Goal: Task Accomplishment & Management: Manage account settings

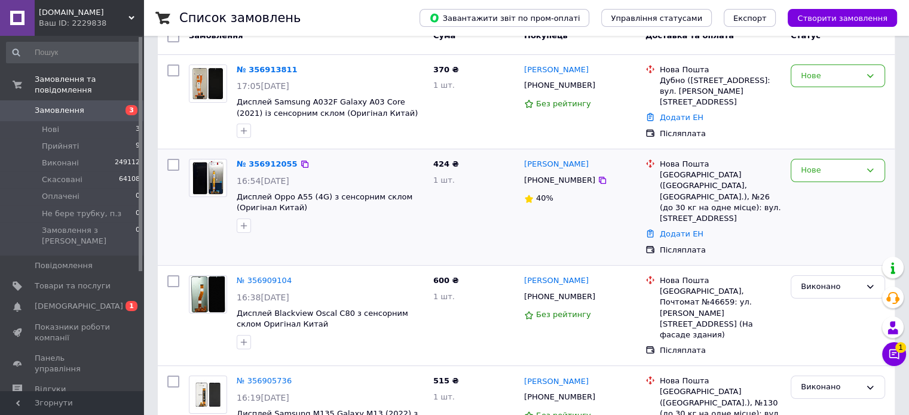
scroll to position [60, 0]
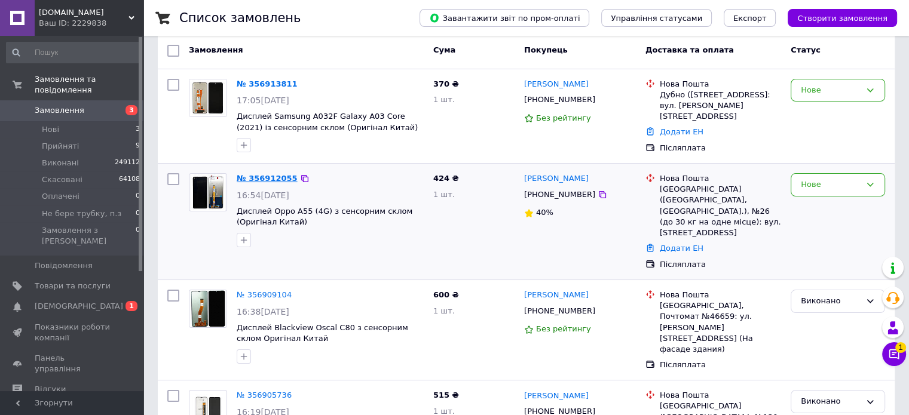
click at [280, 174] on link "№ 356912055" at bounding box center [267, 178] width 61 height 9
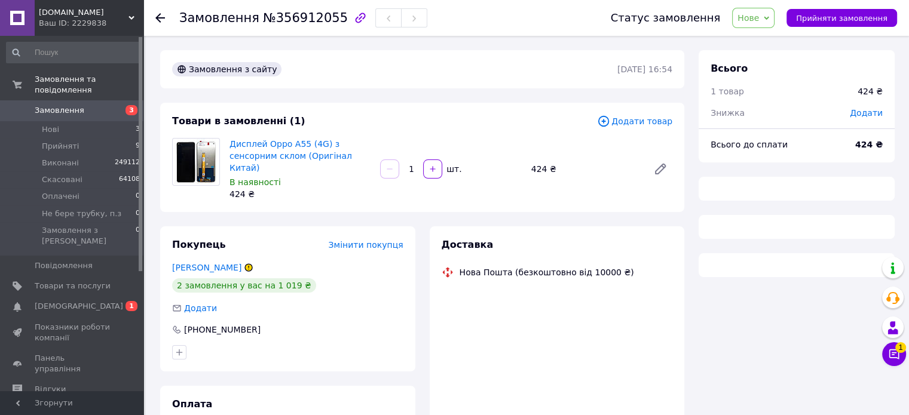
click at [766, 11] on span "Нове" at bounding box center [753, 18] width 42 height 20
click at [764, 36] on li "Прийнято" at bounding box center [778, 42] width 91 height 18
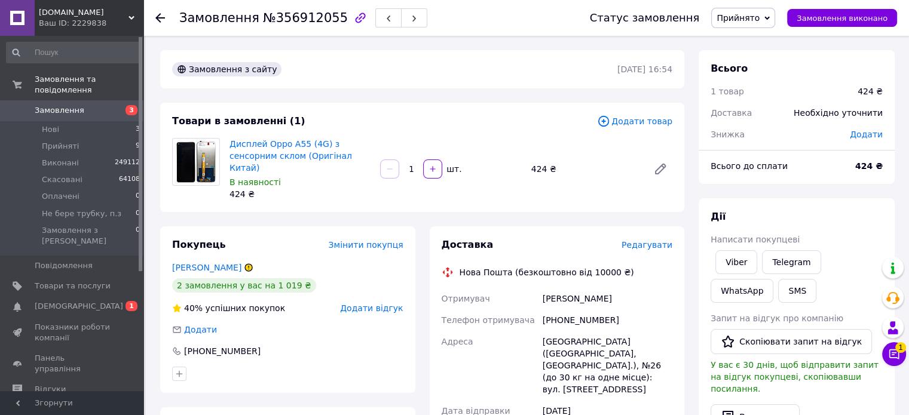
drag, startPoint x: 601, startPoint y: 194, endPoint x: 593, endPoint y: 204, distance: 12.7
click at [601, 194] on div "Товари в замовленні (1) Додати товар Дисплей Oppo A55 (4G) з сенсорним склом (О…" at bounding box center [422, 157] width 524 height 109
drag, startPoint x: 558, startPoint y: 310, endPoint x: 602, endPoint y: 308, distance: 44.9
click at [602, 310] on div "[PHONE_NUMBER]" at bounding box center [607, 321] width 134 height 22
copy div "0950158834"
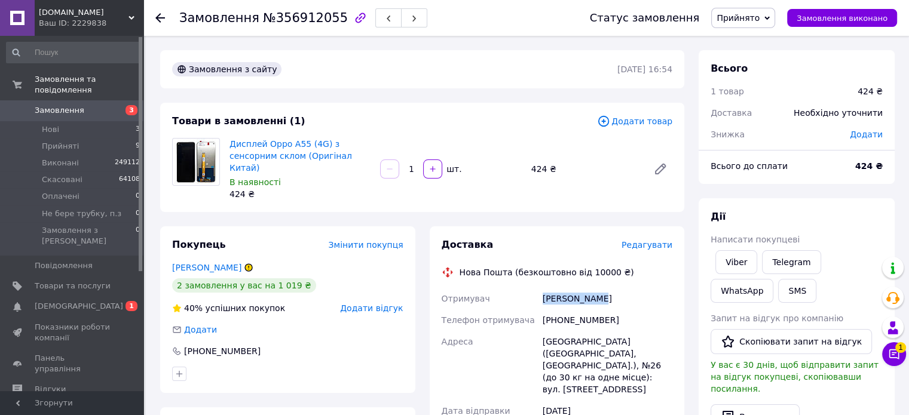
drag, startPoint x: 610, startPoint y: 285, endPoint x: 538, endPoint y: 291, distance: 71.4
click at [538, 291] on div "Отримувач Колосов Юрий Телефон отримувача +380950158834 Адреса Запоріжжя (Запор…" at bounding box center [557, 414] width 236 height 253
copy div "Отримувач Колосов Юрий"
click at [561, 331] on div "[GEOGRAPHIC_DATA] ([GEOGRAPHIC_DATA], [GEOGRAPHIC_DATA].), №26 (до 30 кг на одн…" at bounding box center [607, 365] width 134 height 69
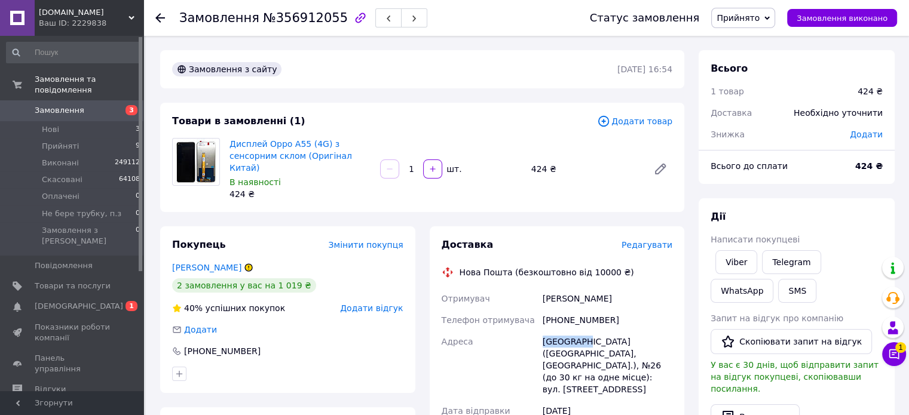
copy div "Запоріжжя"
drag, startPoint x: 267, startPoint y: 136, endPoint x: 301, endPoint y: 142, distance: 34.6
click at [301, 142] on div "Дисплей Oppo A55 (4G) з сенсорним склом (Оригінал Китай) В наявності 424 ₴" at bounding box center [300, 169] width 151 height 67
copy link "Oppo A55"
click at [771, 17] on span "Прийнято" at bounding box center [743, 18] width 64 height 20
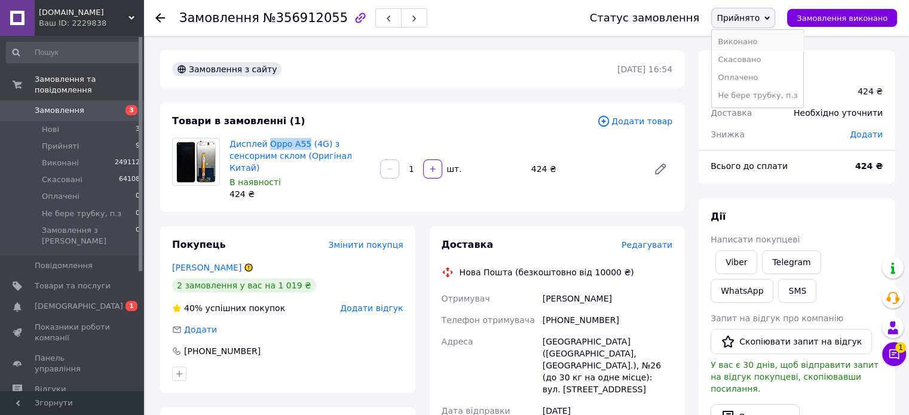
click at [750, 42] on li "Виконано" at bounding box center [757, 42] width 91 height 18
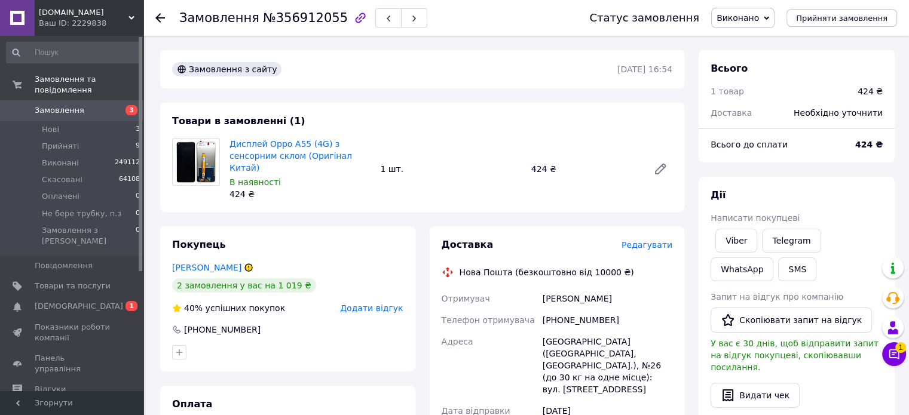
click at [161, 14] on icon at bounding box center [160, 18] width 10 height 10
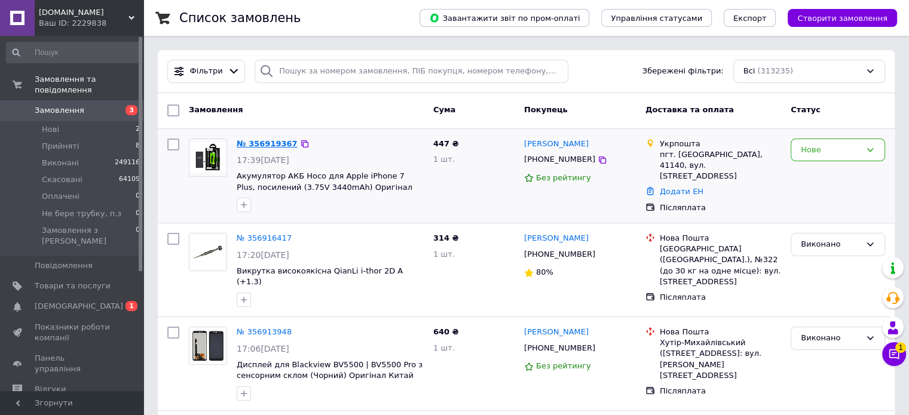
click at [270, 140] on link "№ 356919367" at bounding box center [267, 143] width 61 height 9
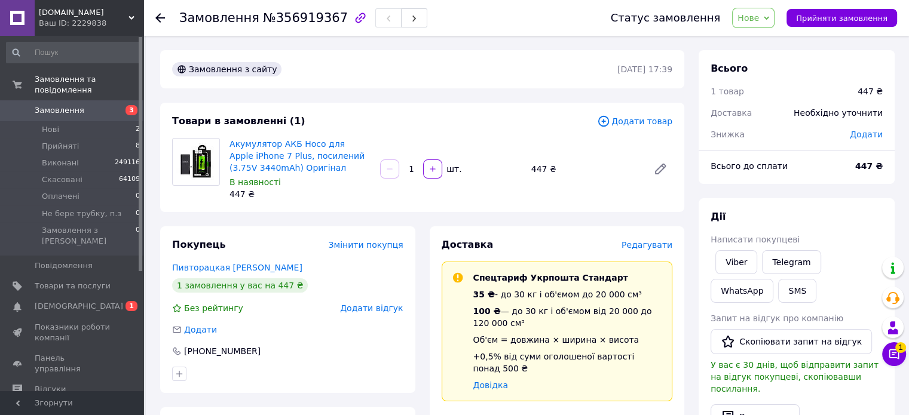
click at [759, 20] on span "Нове" at bounding box center [749, 18] width 22 height 10
click at [769, 42] on li "Прийнято" at bounding box center [778, 42] width 91 height 18
drag, startPoint x: 227, startPoint y: 152, endPoint x: 282, endPoint y: 137, distance: 57.7
click at [279, 155] on div "Акумулятор АКБ Hoco для Apple iPhone 7 Plus, посилений (3.75V 3440mAh) Оригінал…" at bounding box center [300, 169] width 151 height 67
copy link "iPhone 7 Plus"
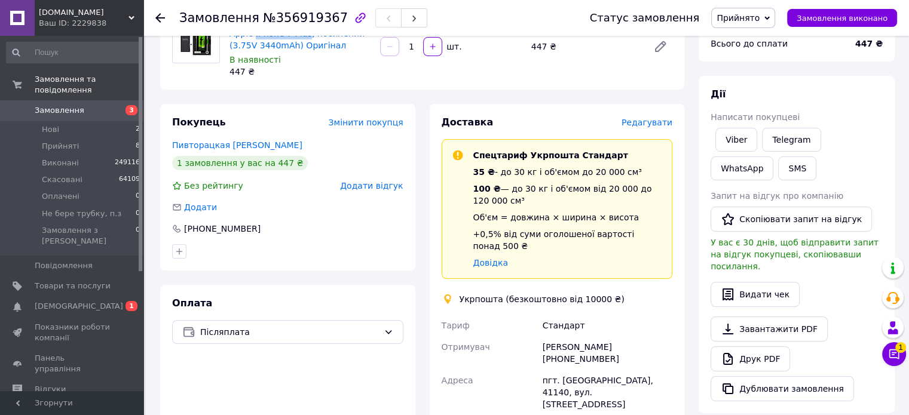
scroll to position [239, 0]
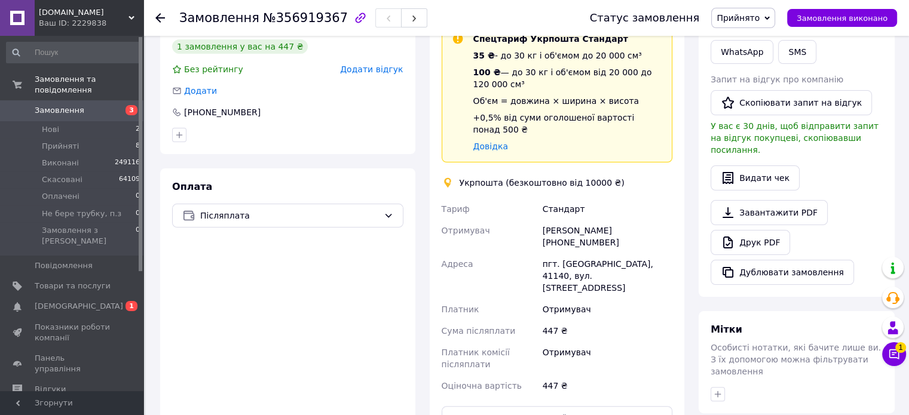
click at [553, 227] on div "Татьяна Пивторацкая +380959139982" at bounding box center [607, 236] width 134 height 33
drag, startPoint x: 558, startPoint y: 230, endPoint x: 623, endPoint y: 238, distance: 65.1
click at [623, 238] on div "Татьяна Пивторацкая +380959139982" at bounding box center [607, 236] width 134 height 33
copy div "0959139982"
click at [604, 253] on div "пгт. Воронеж, 41140, вул. Київська, 4" at bounding box center [607, 275] width 134 height 45
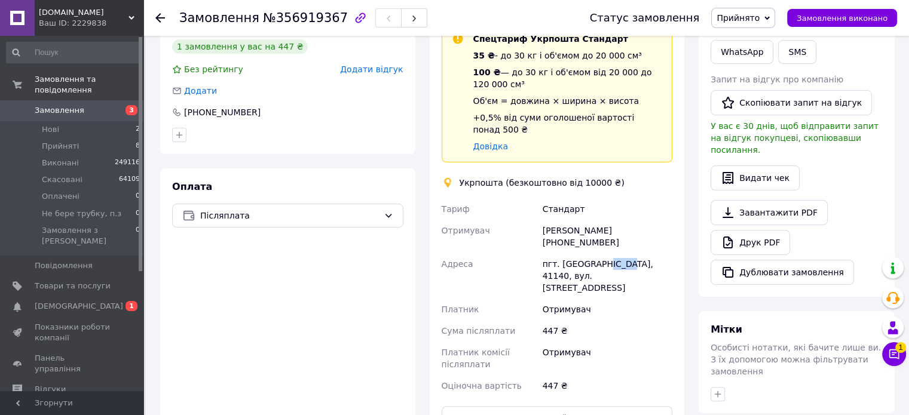
click at [604, 253] on div "пгт. Воронеж, 41140, вул. Київська, 4" at bounding box center [607, 275] width 134 height 45
copy div "41140"
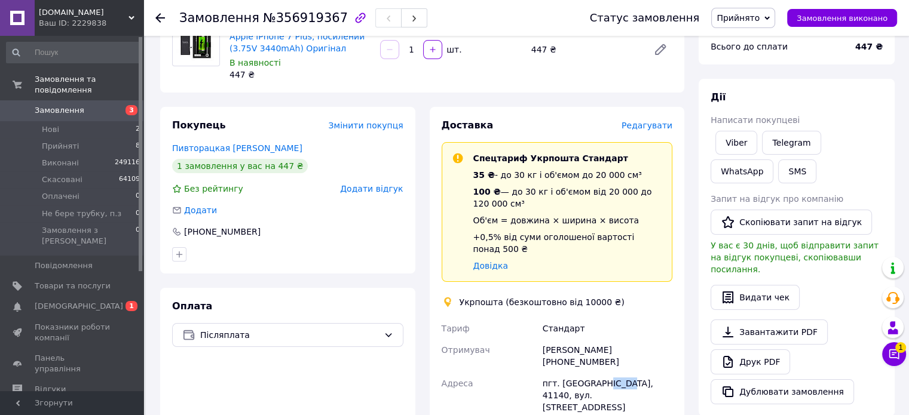
scroll to position [179, 0]
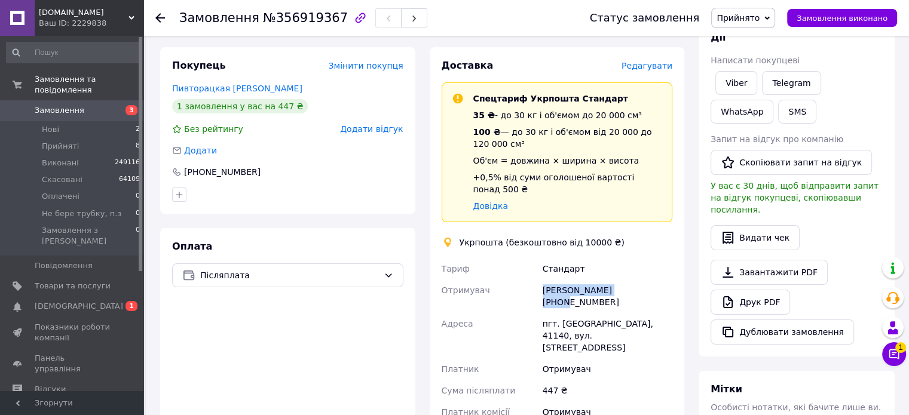
drag, startPoint x: 541, startPoint y: 280, endPoint x: 629, endPoint y: 274, distance: 88.6
click at [629, 280] on div "Татьяна Пивторацкая +380959139982" at bounding box center [607, 296] width 134 height 33
copy div "Татьяна Пивторацкая"
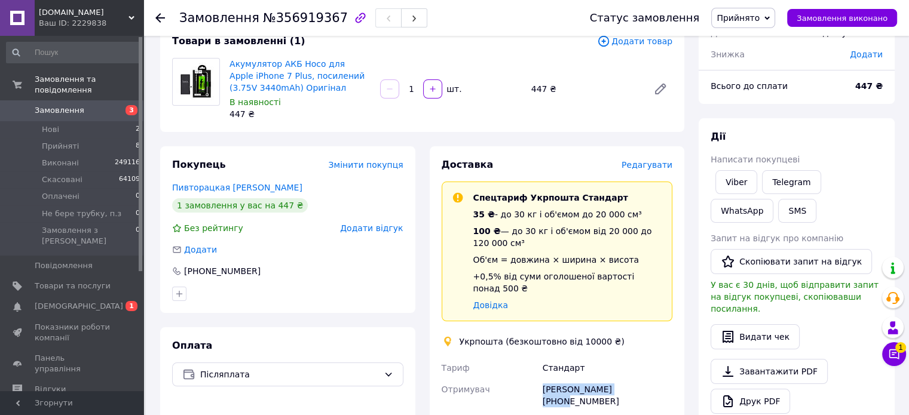
scroll to position [0, 0]
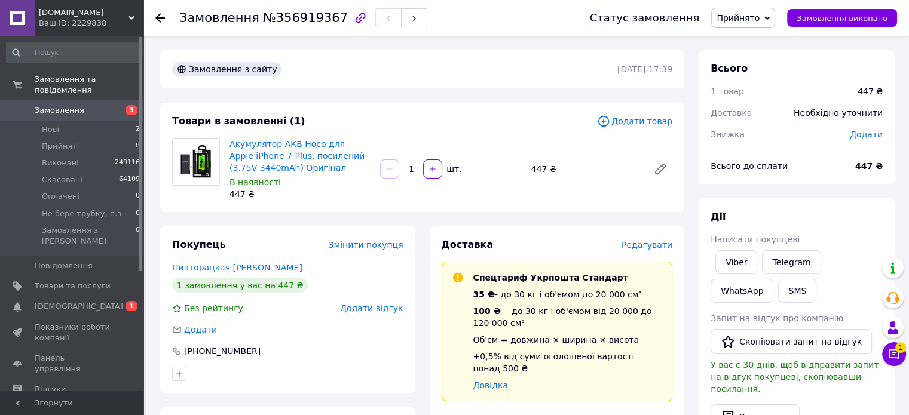
click at [758, 20] on span "Прийнято" at bounding box center [738, 18] width 43 height 10
click at [751, 42] on li "Виконано" at bounding box center [757, 42] width 91 height 18
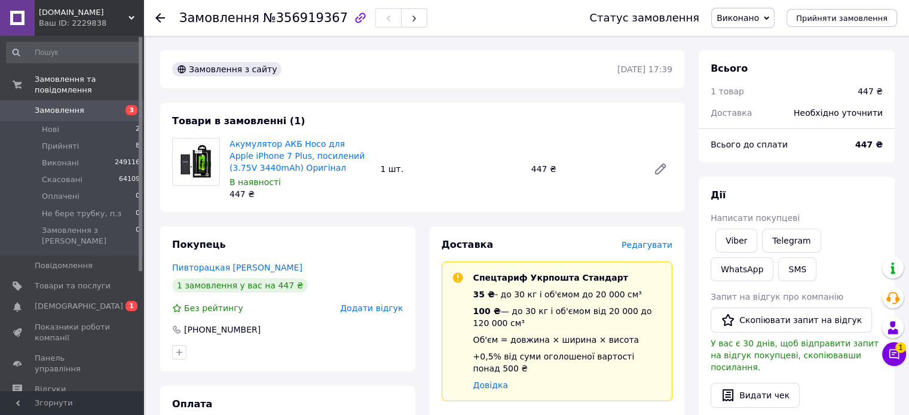
click at [160, 16] on icon at bounding box center [160, 18] width 10 height 10
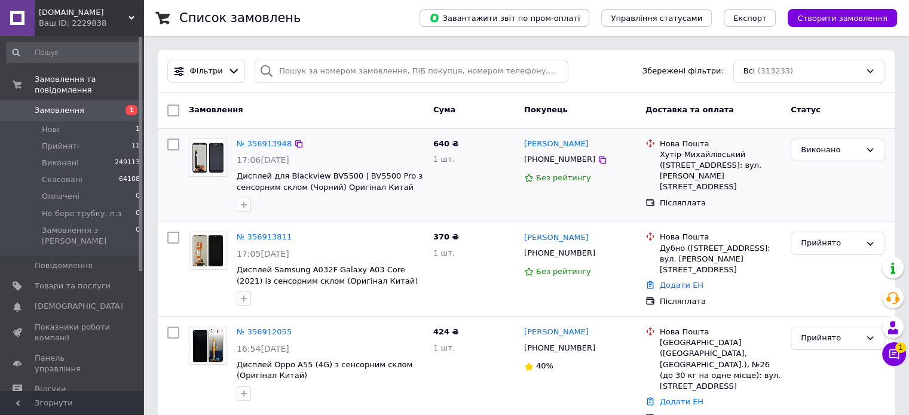
click at [332, 200] on div at bounding box center [330, 204] width 192 height 19
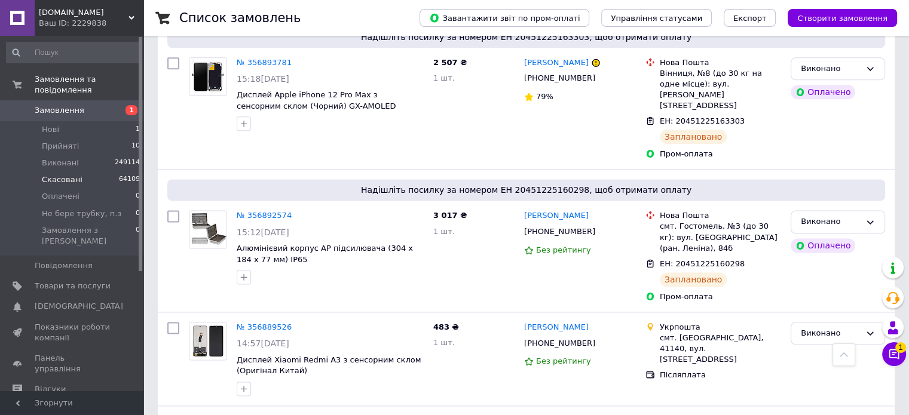
scroll to position [1255, 0]
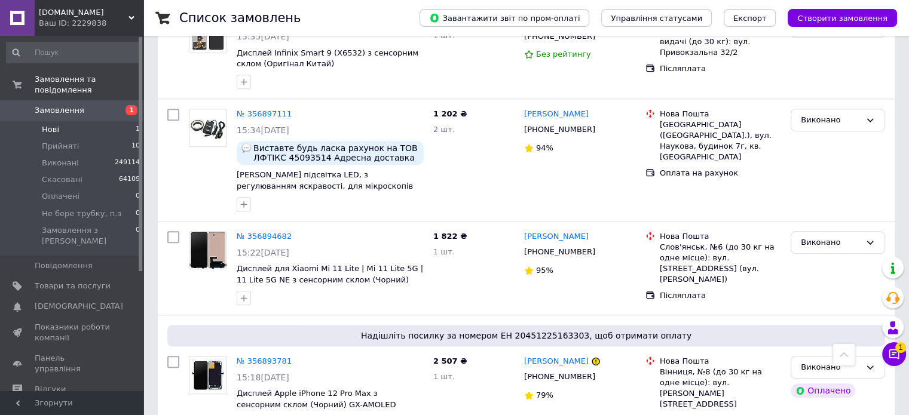
click at [48, 124] on span "Нові" at bounding box center [50, 129] width 17 height 11
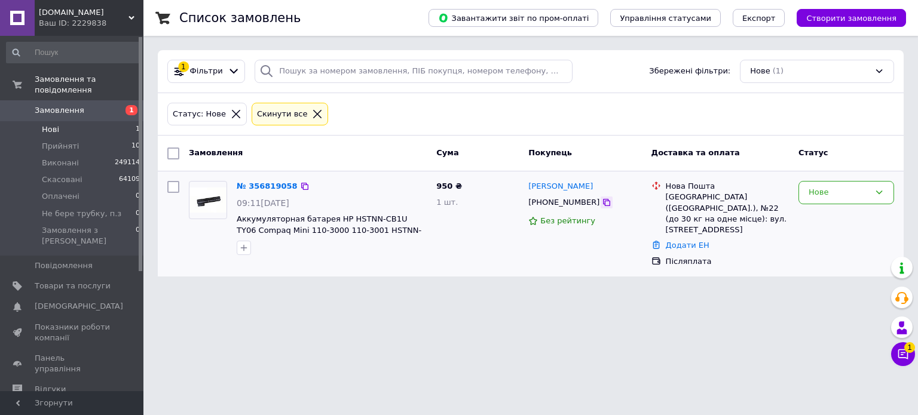
click at [602, 201] on icon at bounding box center [607, 203] width 10 height 10
click at [312, 109] on icon at bounding box center [317, 114] width 11 height 11
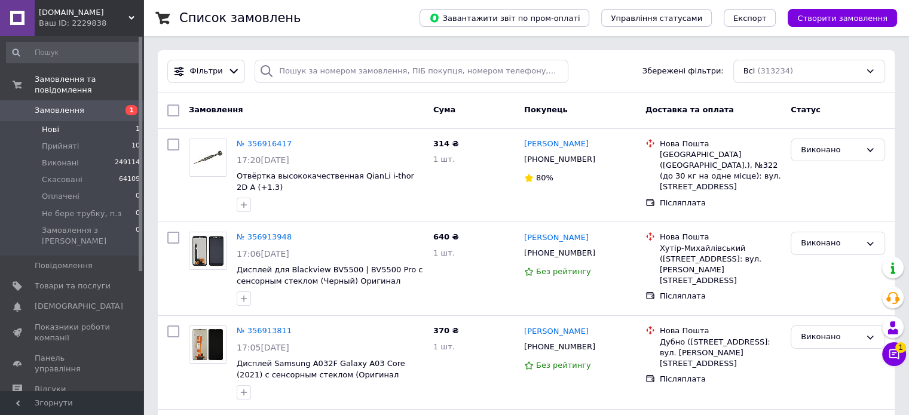
click at [567, 117] on div "Покупець" at bounding box center [579, 111] width 121 height 22
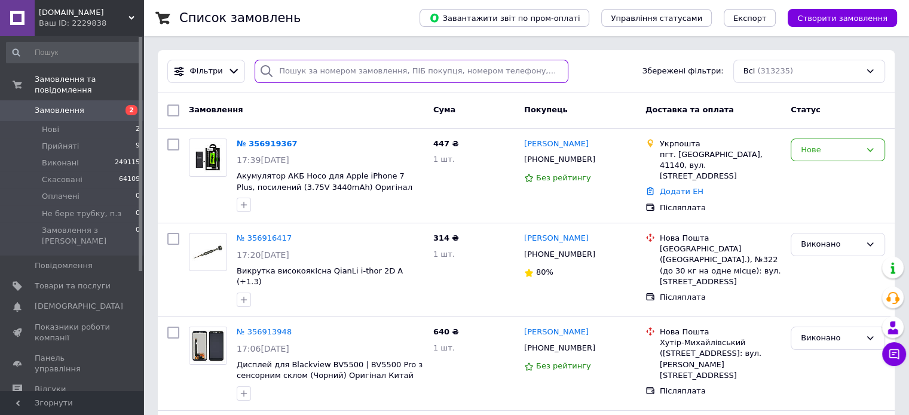
click at [287, 67] on input "search" at bounding box center [412, 71] width 314 height 23
paste input "0509477033"
type input "0509477033"
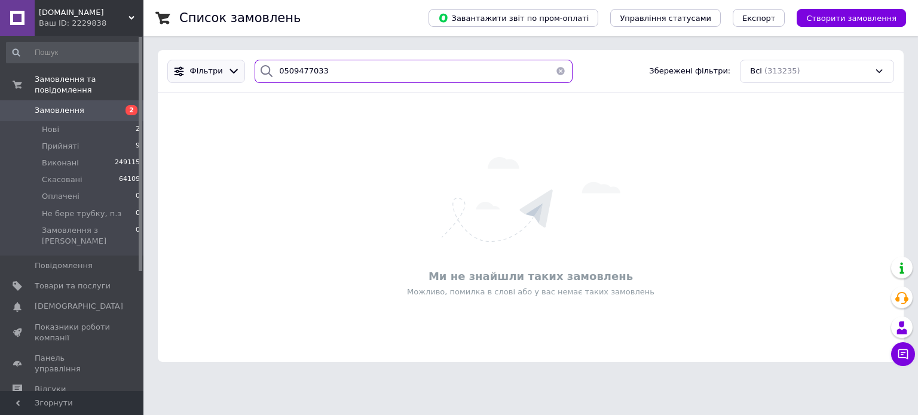
drag, startPoint x: 269, startPoint y: 67, endPoint x: 194, endPoint y: 79, distance: 76.3
click at [218, 69] on div "Фільтри 0509477033 Збережені фільтри: Всі (313235)" at bounding box center [531, 71] width 736 height 23
